Goal: Find specific page/section: Find specific page/section

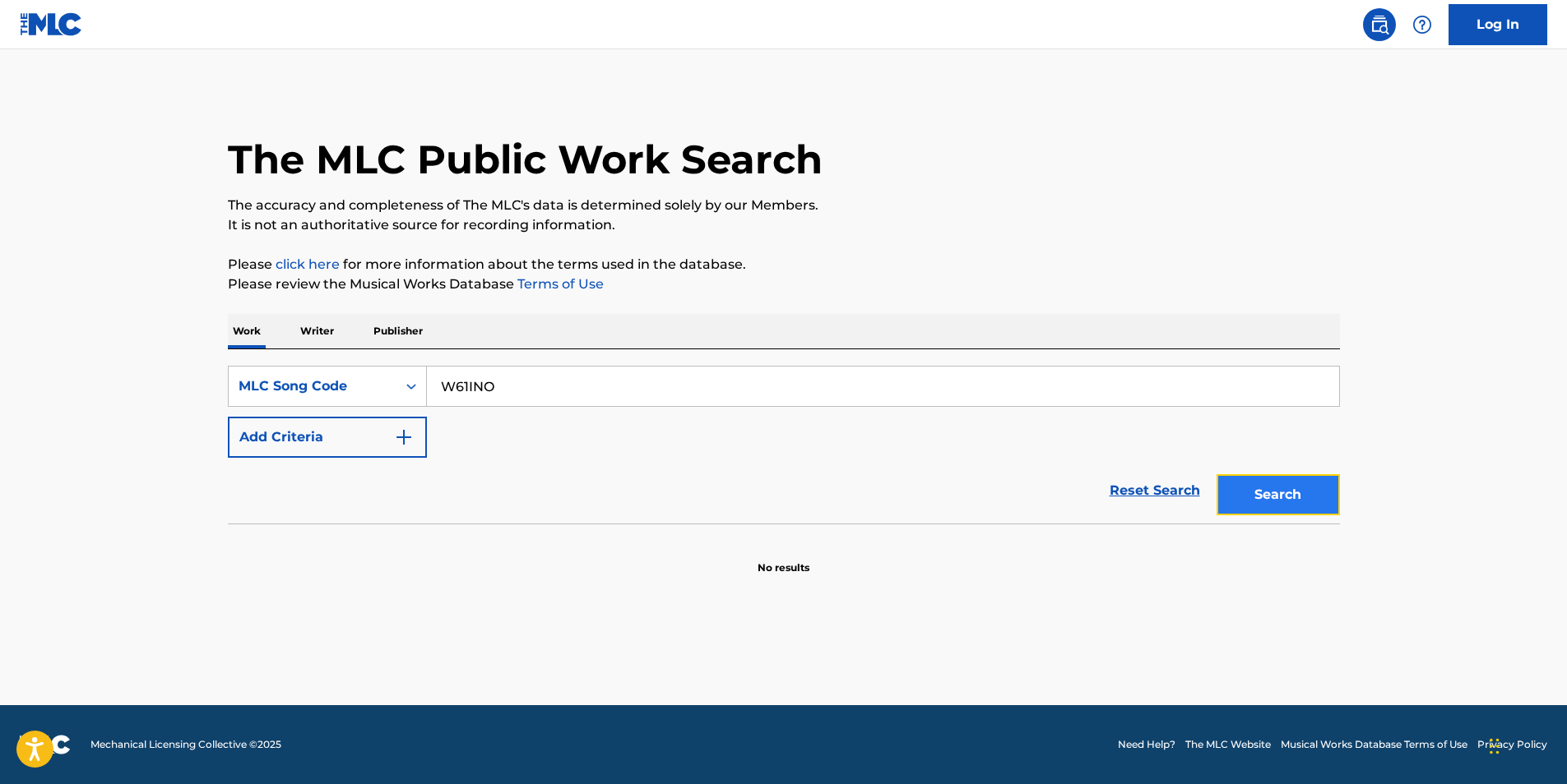
click at [1270, 476] on button "Search" at bounding box center [1279, 494] width 124 height 41
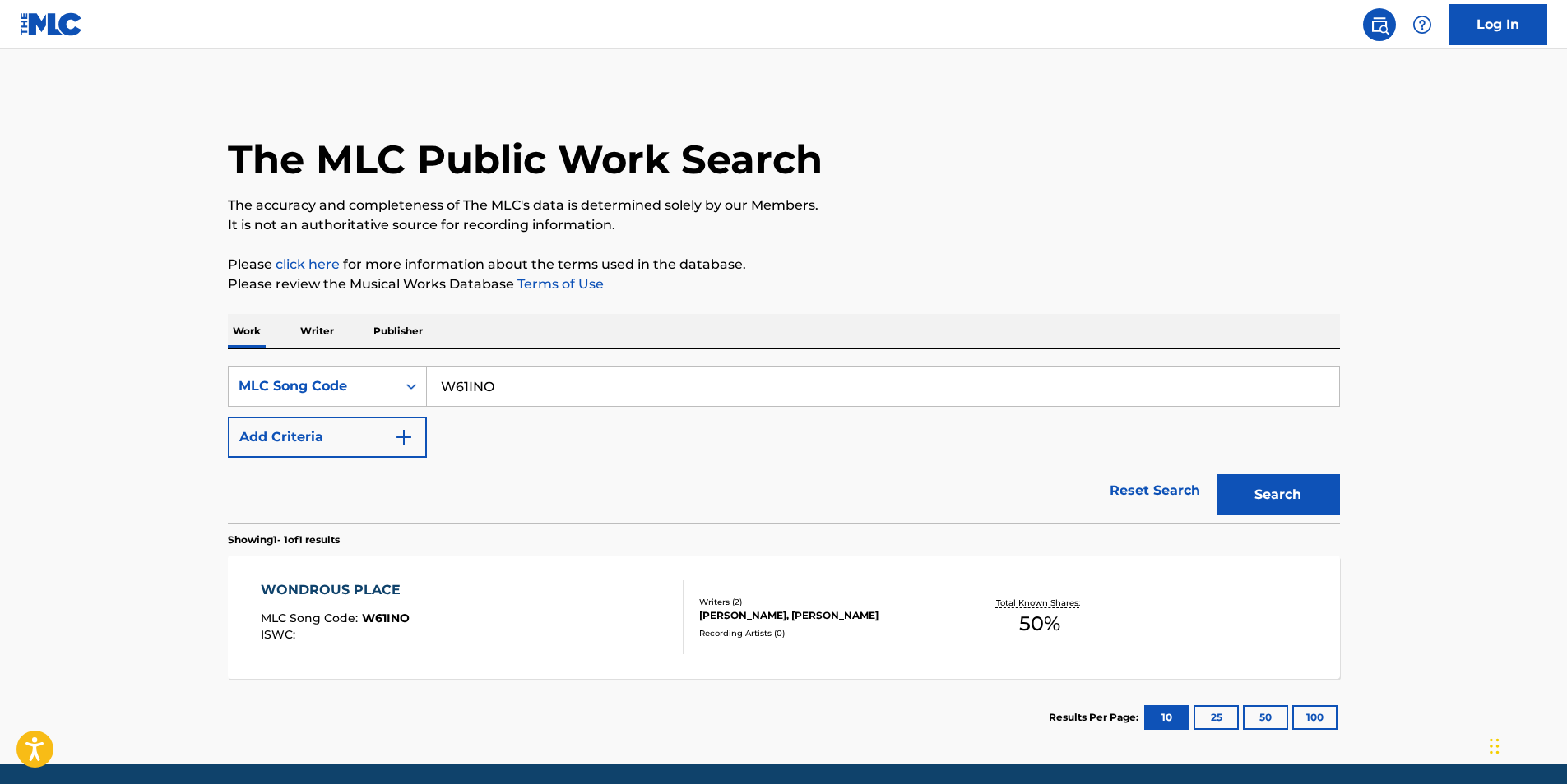
click at [334, 589] on div "WONDROUS PLACE" at bounding box center [335, 590] width 149 height 20
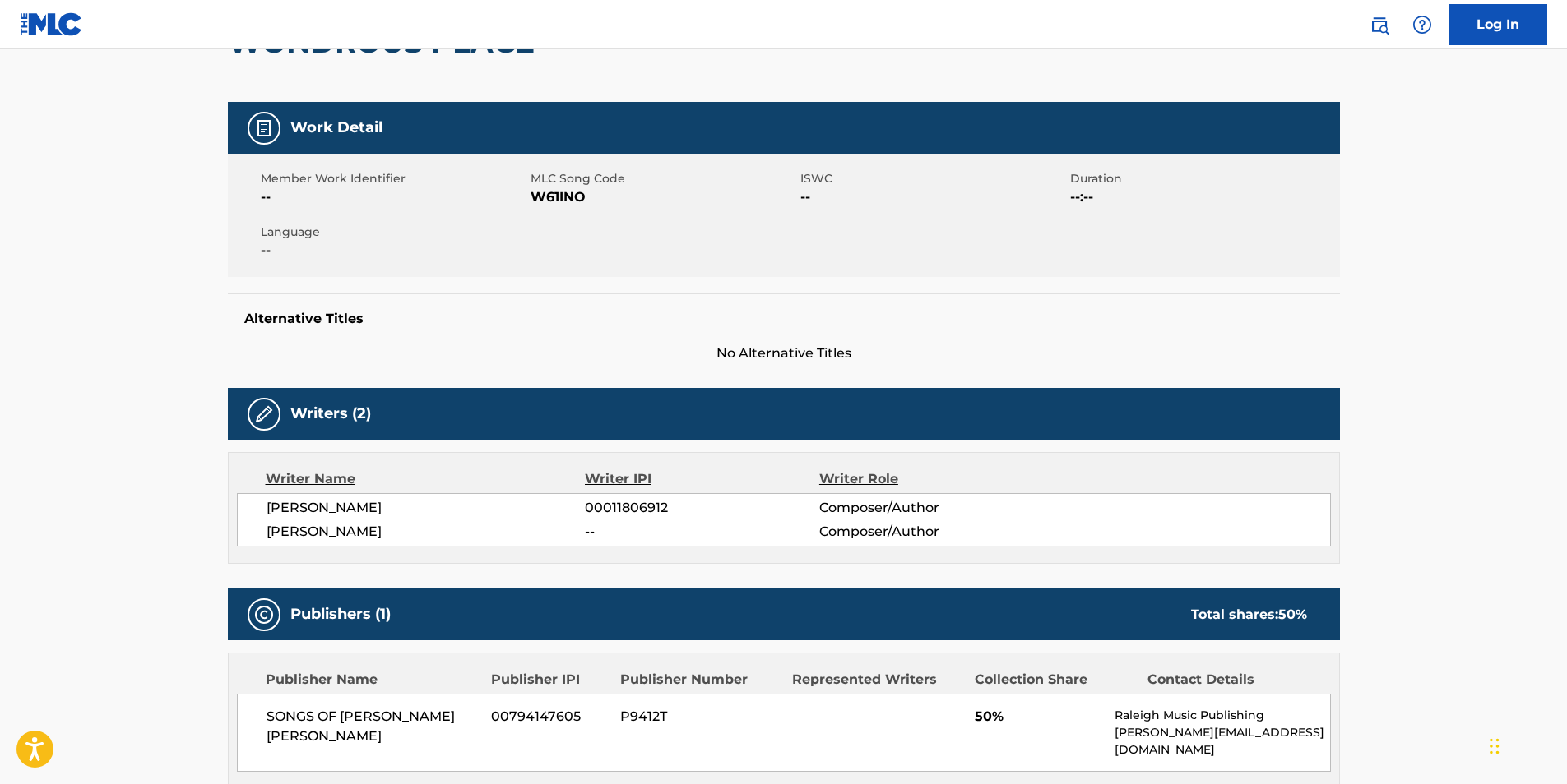
scroll to position [164, 0]
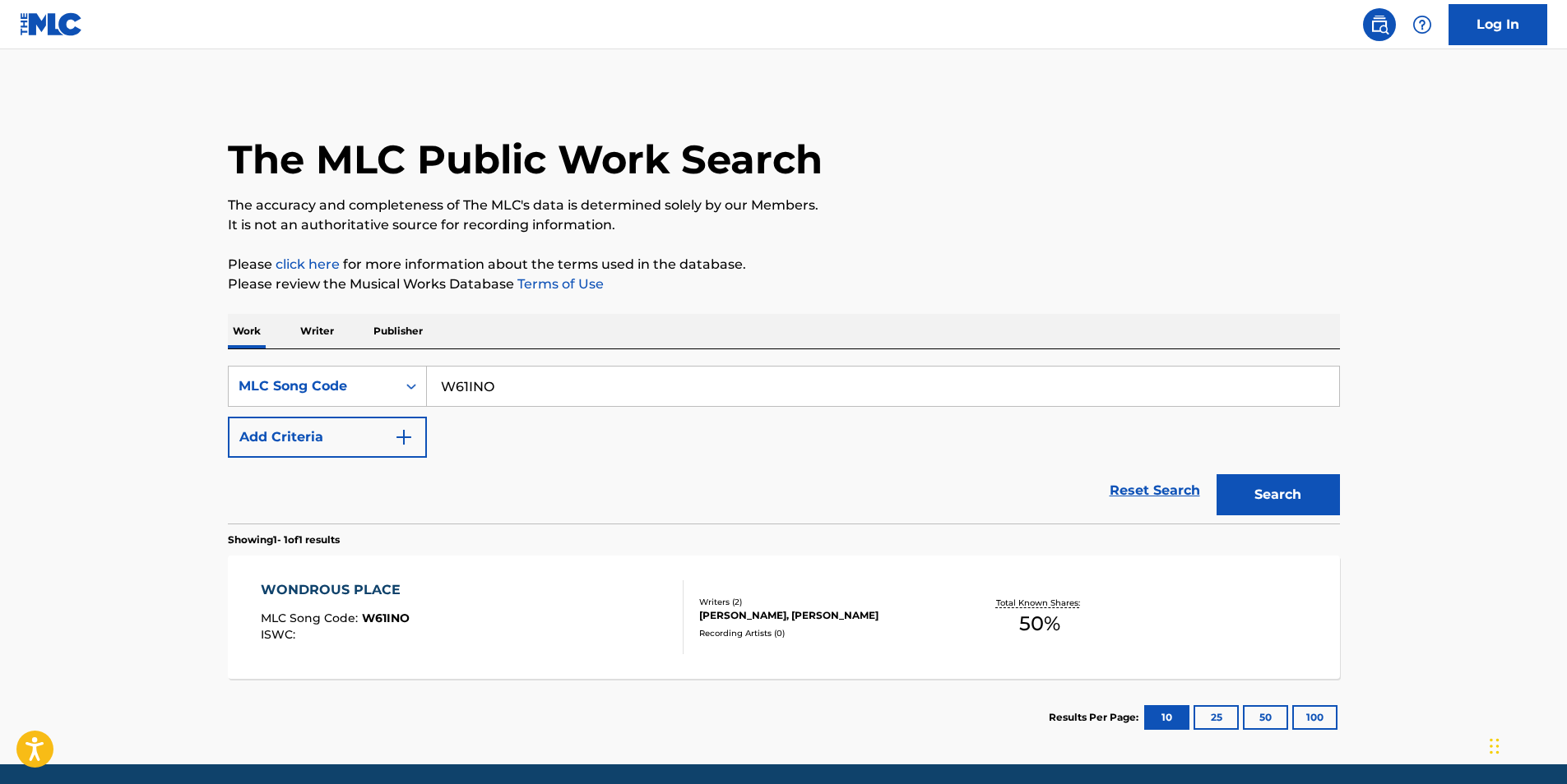
drag, startPoint x: 513, startPoint y: 391, endPoint x: 412, endPoint y: 412, distance: 103.2
click at [412, 412] on div "SearchWithCriteriab96bbb06-02d3-4325-af08-01a74954eb8f MLC Song Code W61INO Add…" at bounding box center [784, 412] width 1113 height 92
paste input "2. W2539Z"
drag, startPoint x: 472, startPoint y: 385, endPoint x: 407, endPoint y: 382, distance: 65.1
click at [407, 382] on div "SearchWithCriteriab96bbb06-02d3-4325-af08-01a74954eb8f MLC Song Code 2. W2539Z" at bounding box center [784, 386] width 1113 height 41
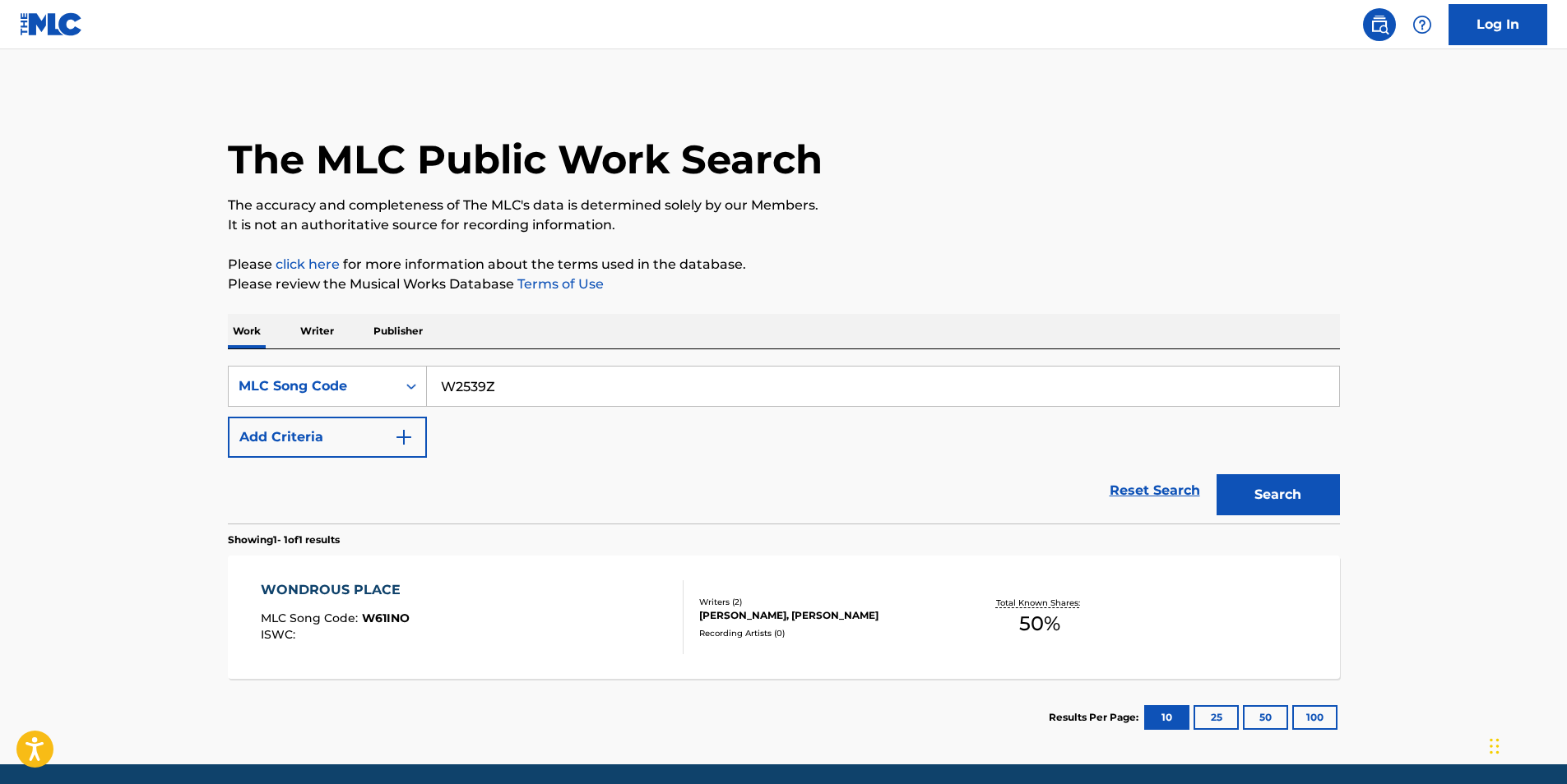
type input "W2539Z"
click at [1364, 498] on main "The MLC Public Work Search The accuracy and completeness of The MLC's data is d…" at bounding box center [784, 406] width 1567 height 715
click at [1302, 491] on button "Search" at bounding box center [1279, 494] width 124 height 41
click at [318, 588] on div "WONDROUS PLACE" at bounding box center [335, 590] width 149 height 20
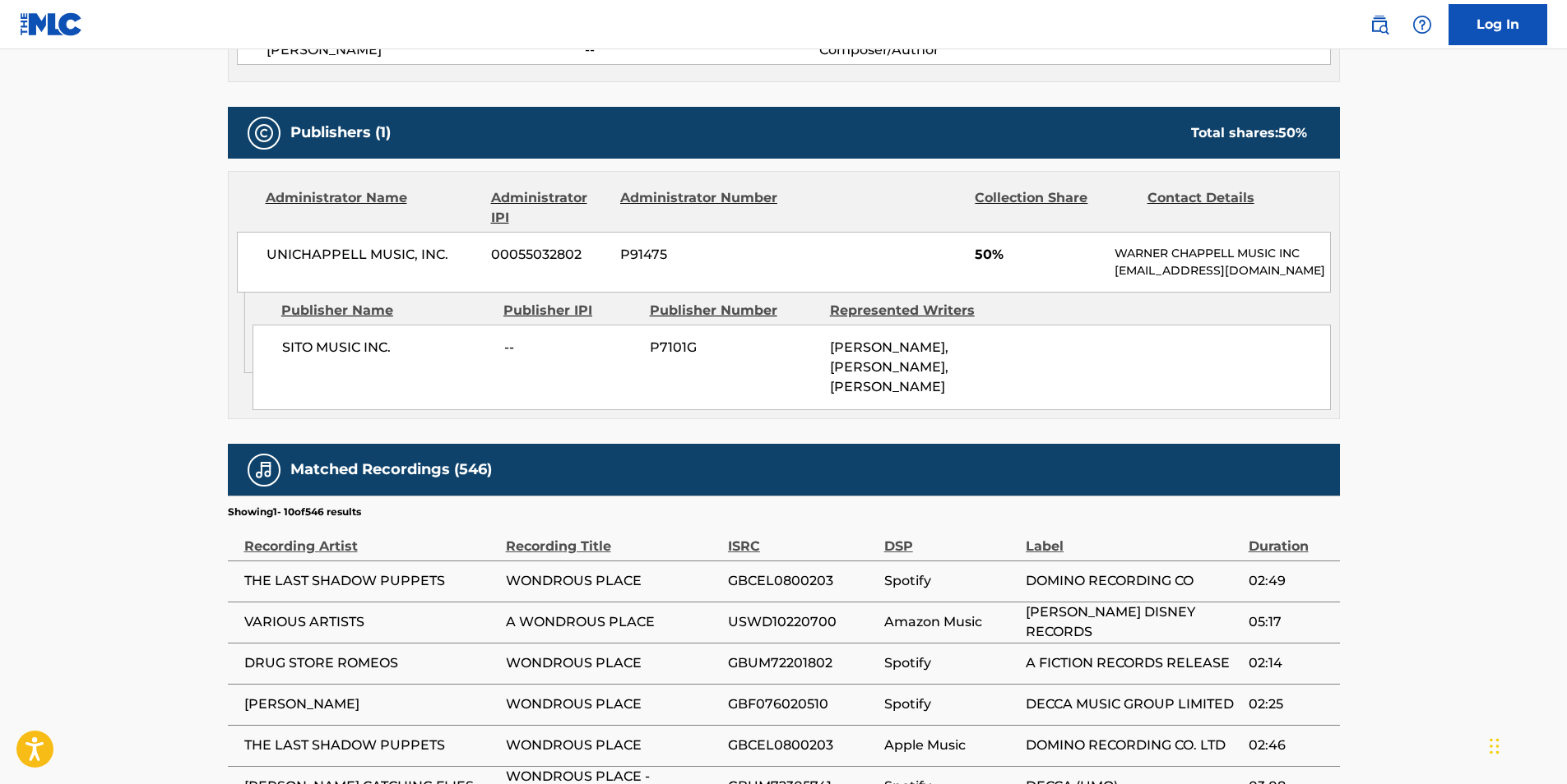
scroll to position [822, 0]
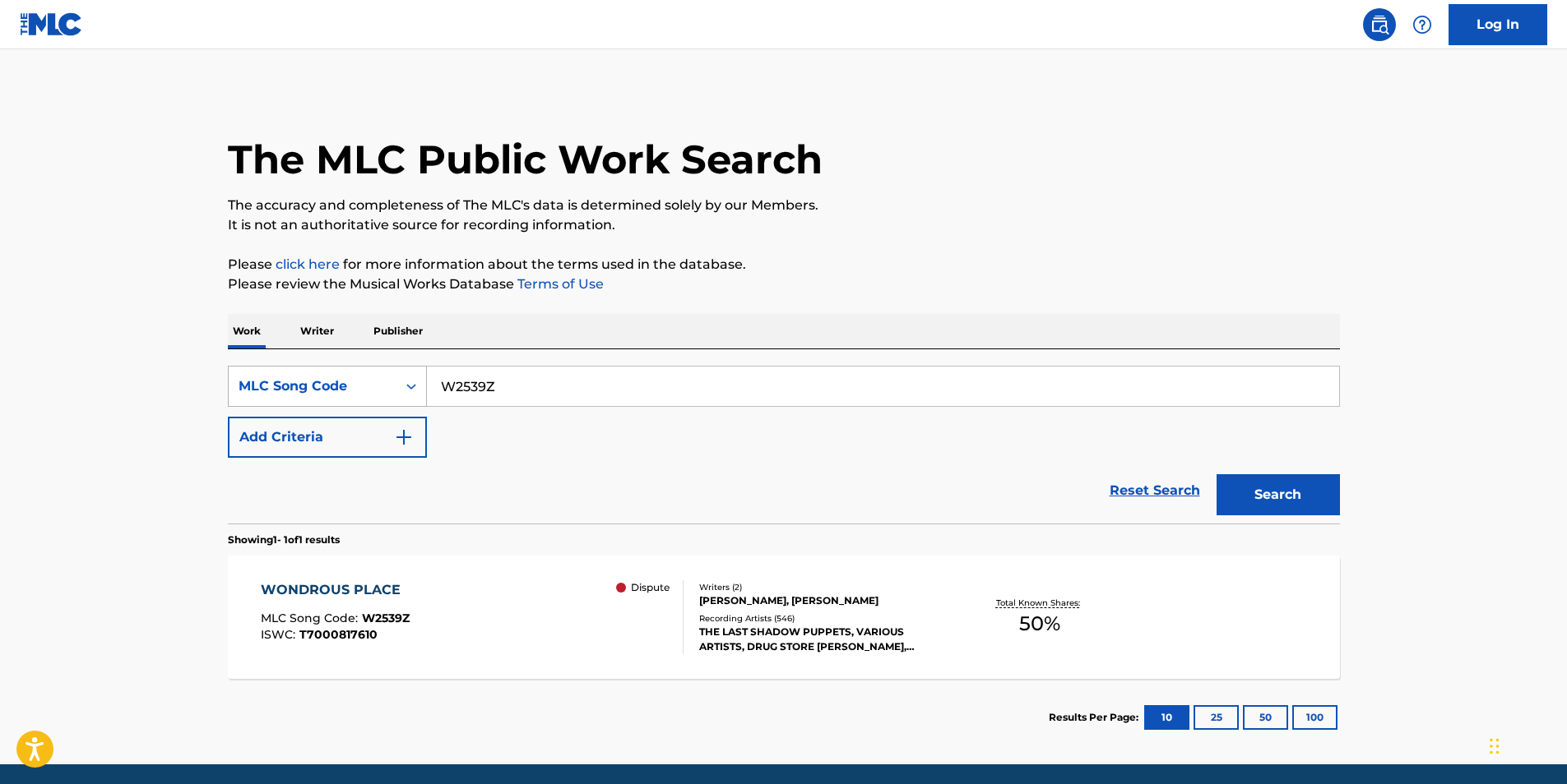
drag, startPoint x: 536, startPoint y: 388, endPoint x: 413, endPoint y: 393, distance: 123.1
click at [413, 393] on div "SearchWithCriteriab96bbb06-02d3-4325-af08-01a74954eb8f MLC Song Code W2539Z" at bounding box center [784, 386] width 1113 height 41
paste input "3. AY9BQF"
drag, startPoint x: 469, startPoint y: 391, endPoint x: 416, endPoint y: 388, distance: 53.1
click at [416, 388] on div "SearchWithCriteriab96bbb06-02d3-4325-af08-01a74954eb8f MLC Song Code 3. AY9BQF" at bounding box center [784, 386] width 1113 height 41
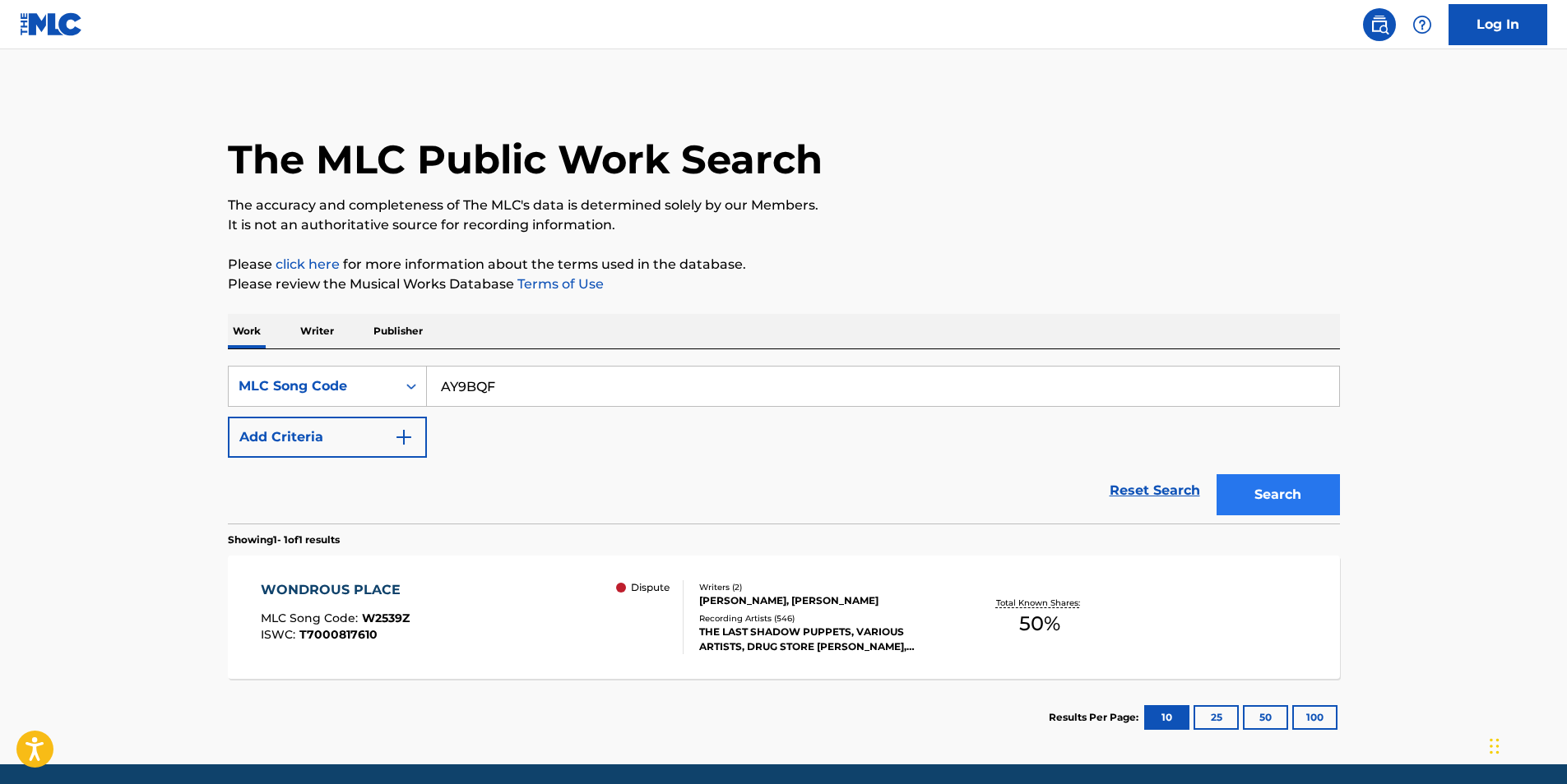
type input "AY9BQF"
click at [1280, 490] on button "Search" at bounding box center [1279, 494] width 124 height 41
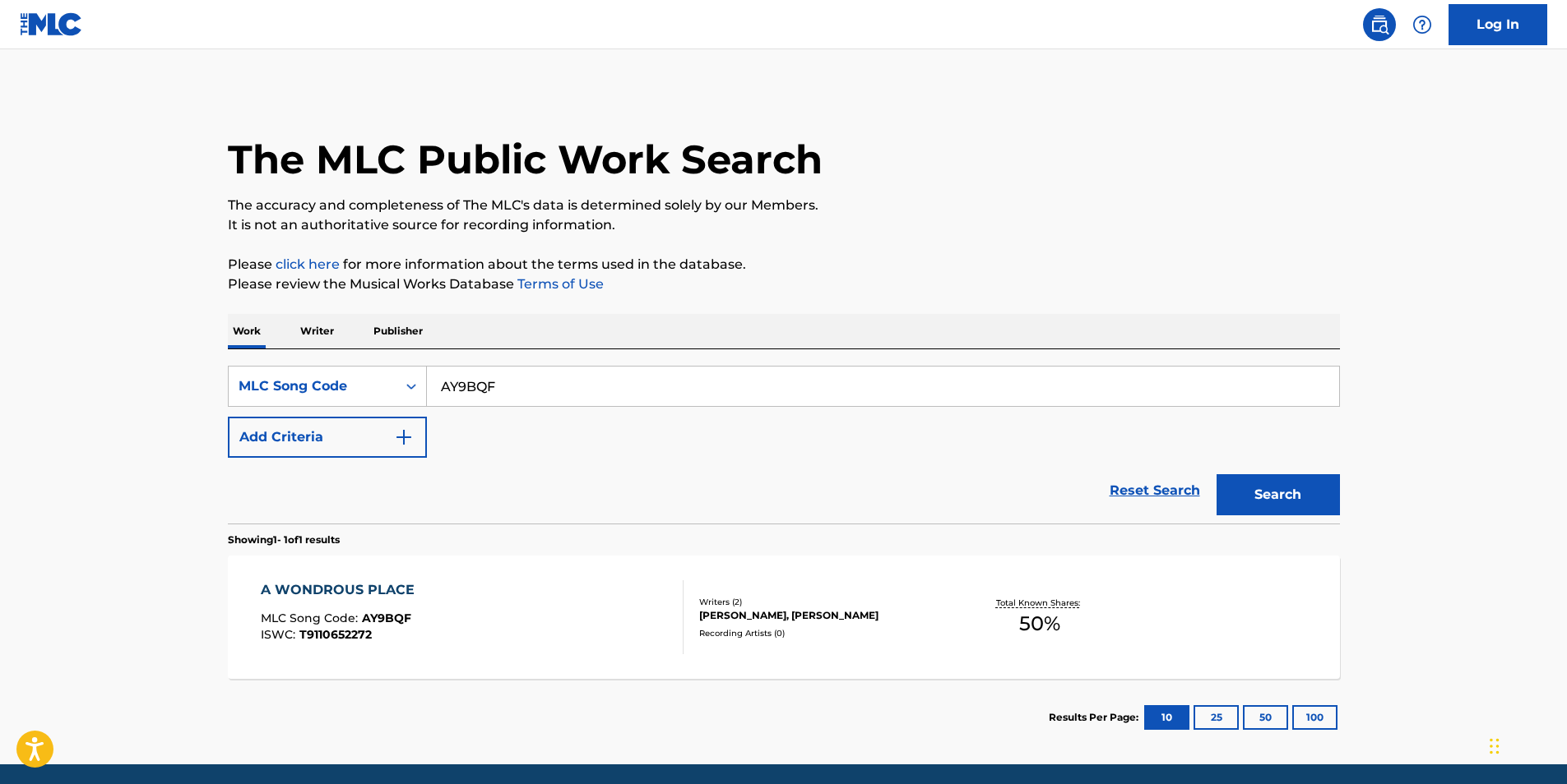
click at [355, 588] on div "A WONDROUS PLACE" at bounding box center [342, 590] width 162 height 20
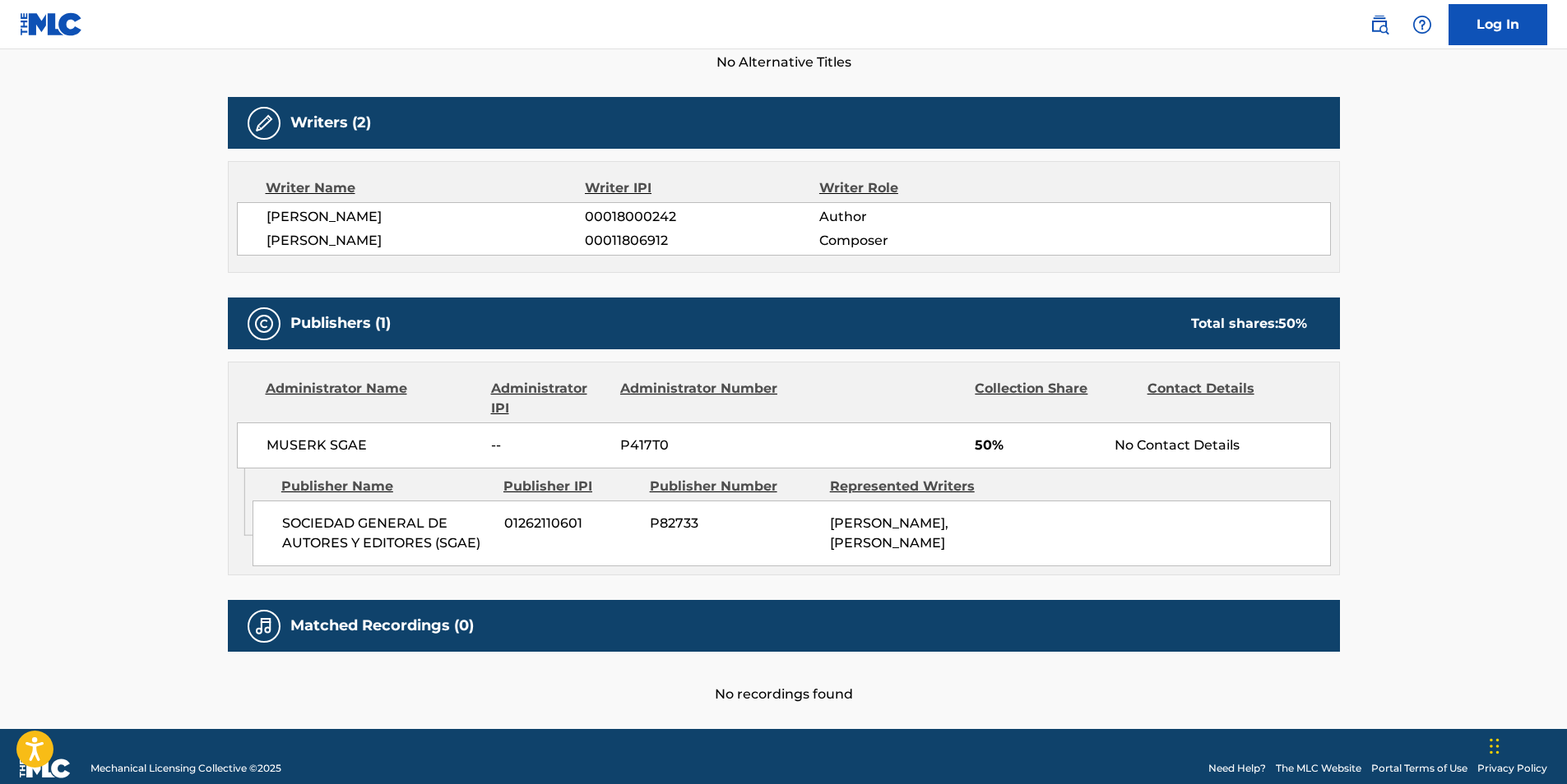
scroll to position [412, 0]
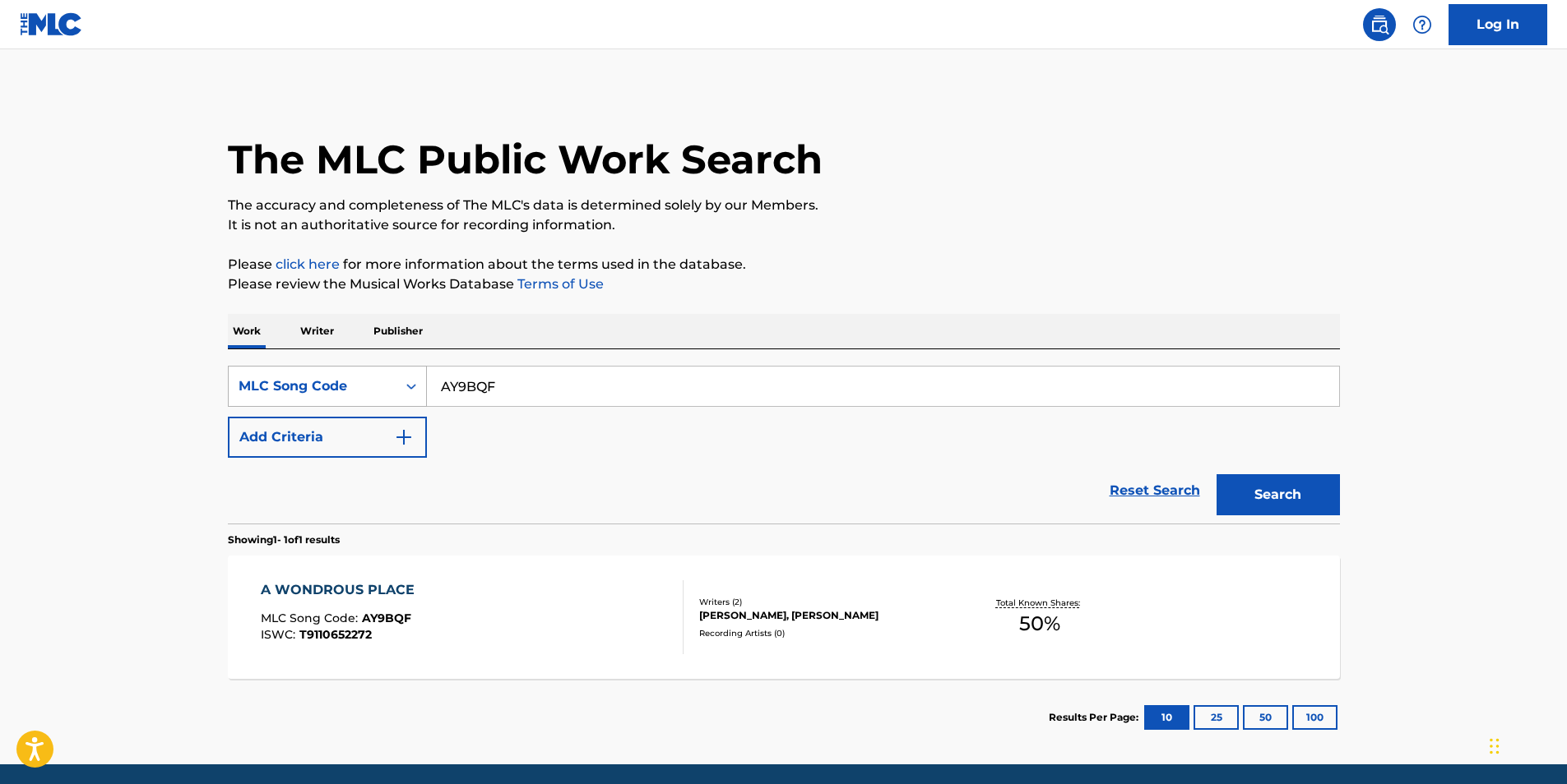
drag, startPoint x: 543, startPoint y: 389, endPoint x: 386, endPoint y: 388, distance: 157.0
click at [386, 388] on div "SearchWithCriteriab96bbb06-02d3-4325-af08-01a74954eb8f MLC Song Code AY9BQF" at bounding box center [784, 386] width 1113 height 41
paste input "4. W08809"
drag, startPoint x: 473, startPoint y: 385, endPoint x: 410, endPoint y: 394, distance: 63.6
click at [410, 394] on div "SearchWithCriteriab96bbb06-02d3-4325-af08-01a74954eb8f MLC Song Code 4. W08809" at bounding box center [784, 386] width 1113 height 41
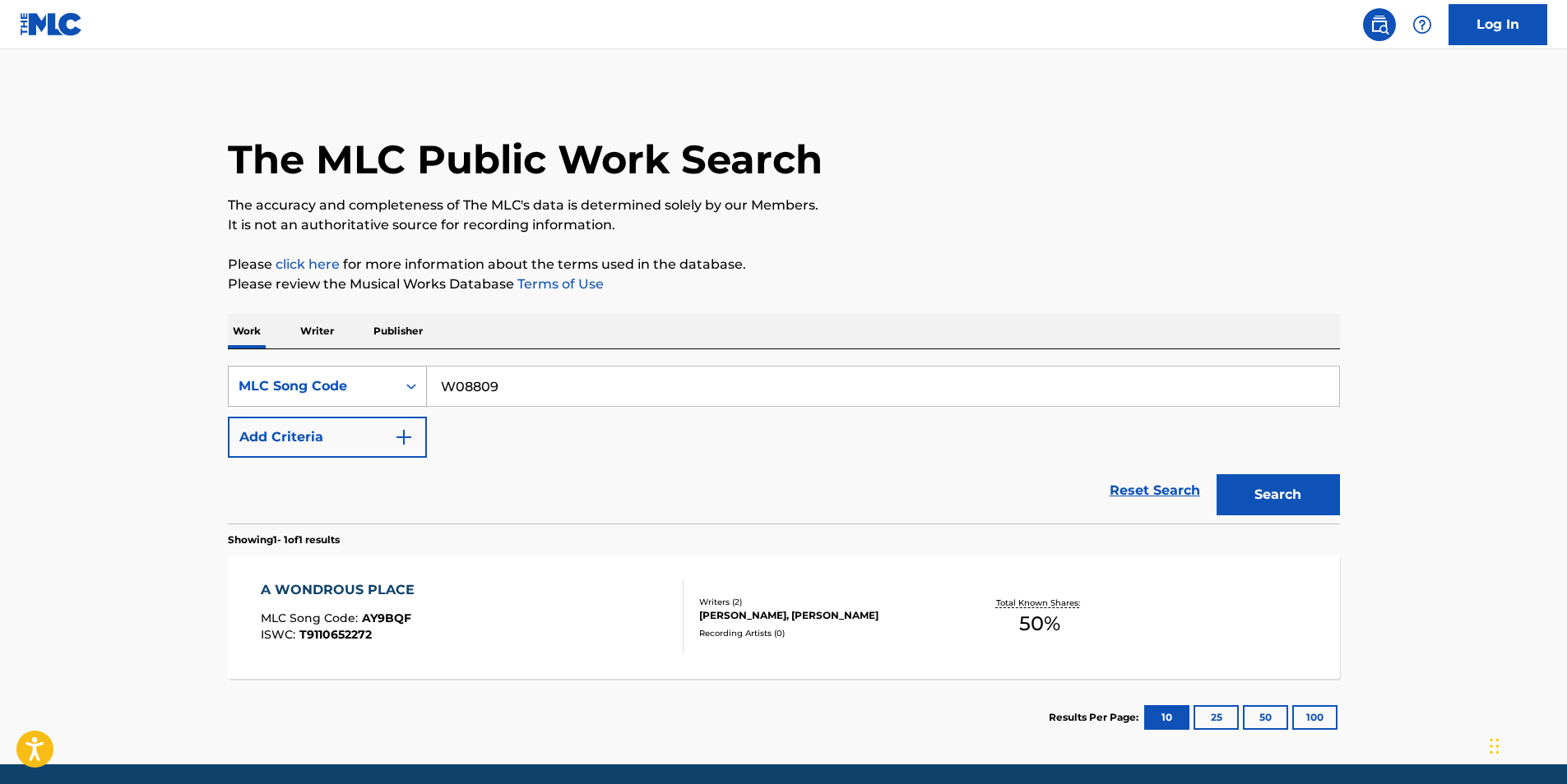
type input "W08809"
click at [1217, 474] on button "Search" at bounding box center [1279, 494] width 124 height 41
click at [373, 586] on div "A WONDEROUS PLACE" at bounding box center [346, 590] width 171 height 20
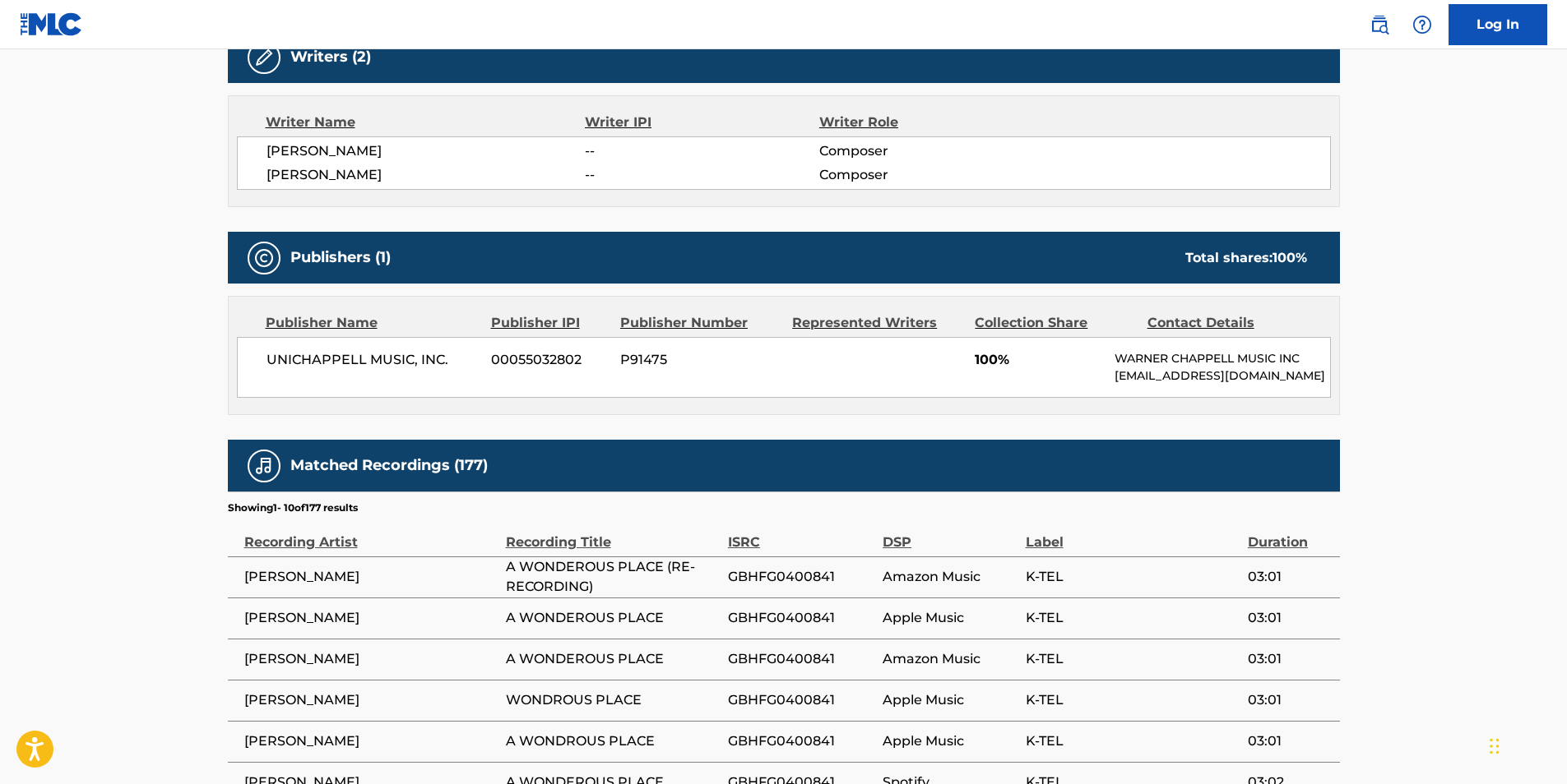
scroll to position [576, 0]
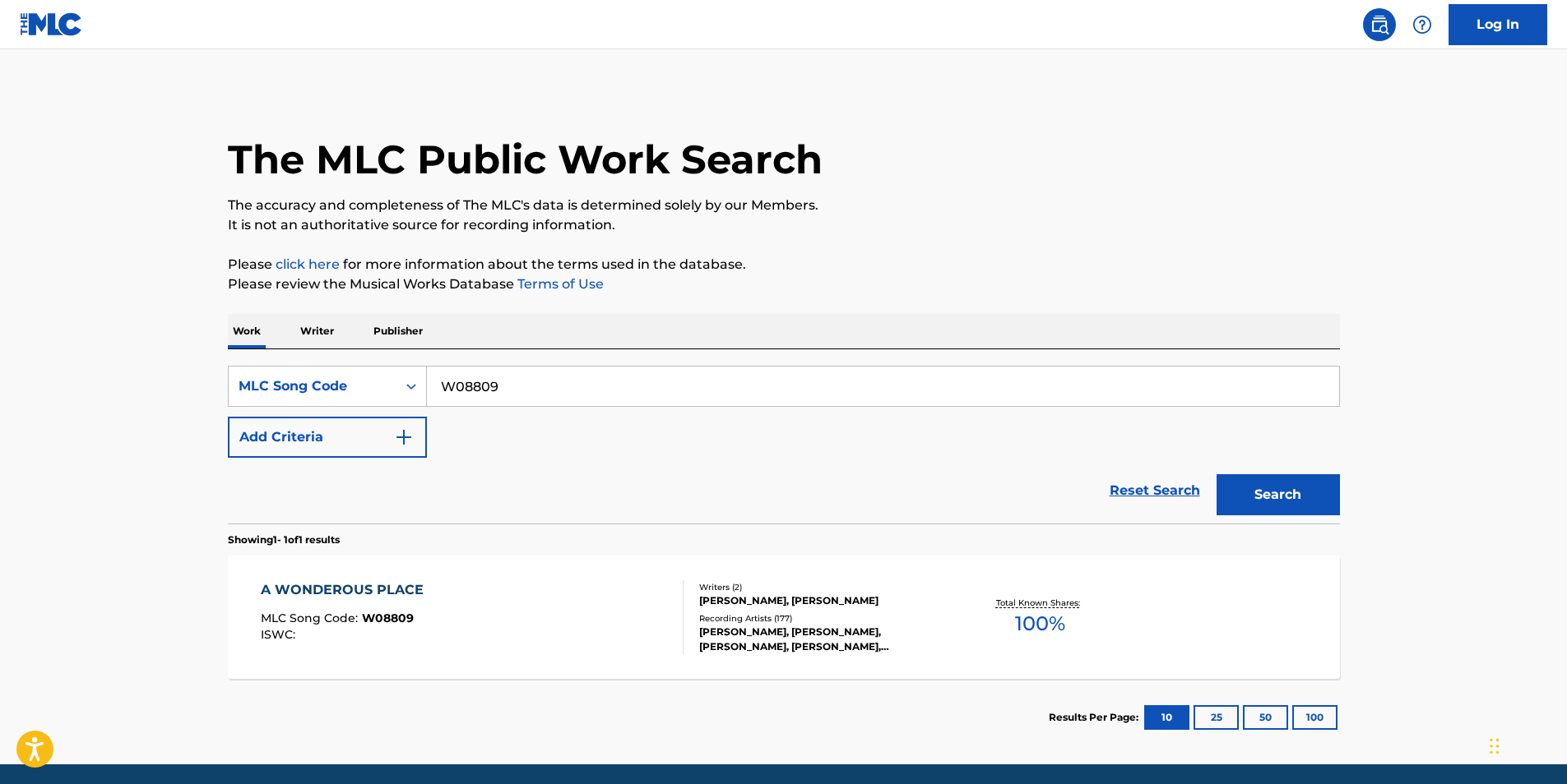
drag, startPoint x: 532, startPoint y: 384, endPoint x: 333, endPoint y: 410, distance: 200.7
click at [333, 410] on div "SearchWithCriteriab96bbb06-02d3-4325-af08-01a74954eb8f MLC Song Code W08809 Add…" at bounding box center [784, 412] width 1113 height 92
paste input "61INO"
type input "W61INO"
click at [1261, 493] on button "Search" at bounding box center [1279, 494] width 124 height 41
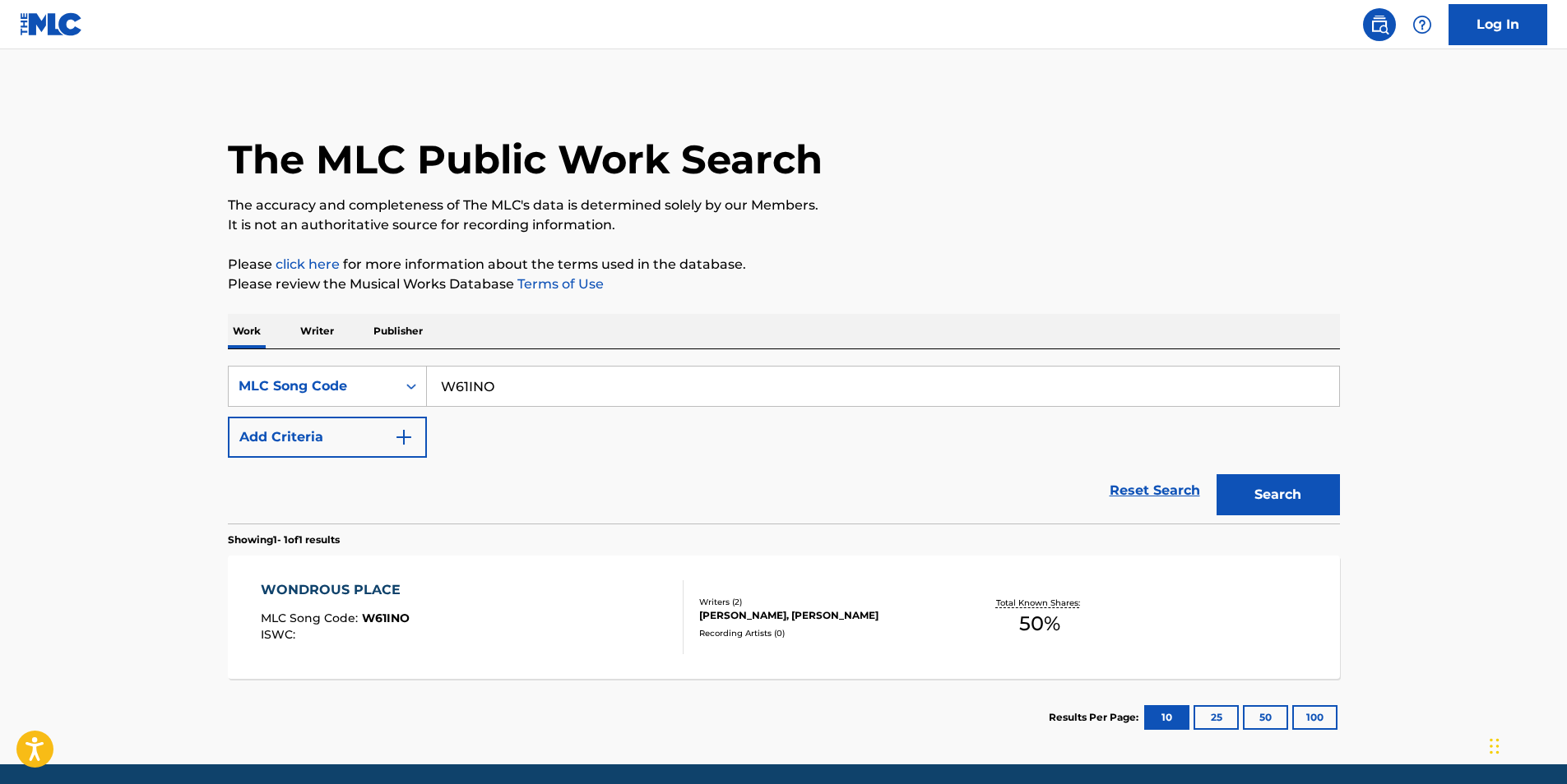
click at [363, 589] on div "WONDROUS PLACE" at bounding box center [335, 590] width 149 height 20
